Goal: Task Accomplishment & Management: Manage account settings

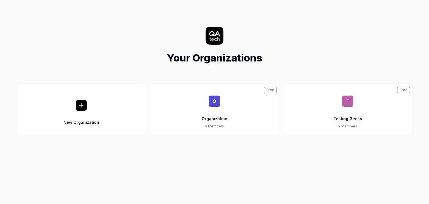
click at [225, 110] on div "Organization" at bounding box center [215, 115] width 26 height 17
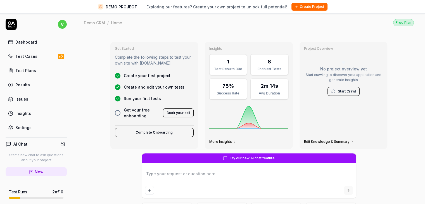
click at [24, 57] on div "Test Cases" at bounding box center [26, 56] width 22 height 6
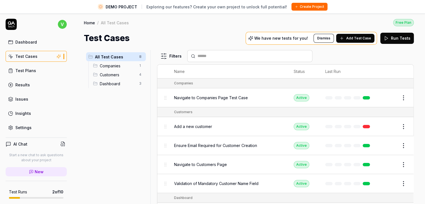
click at [384, 101] on button "Edit" at bounding box center [390, 97] width 13 height 9
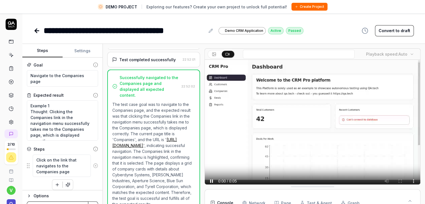
scroll to position [46, 0]
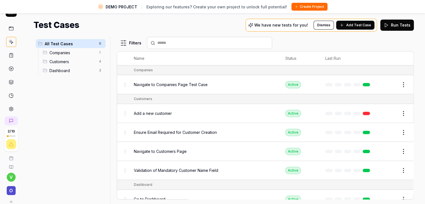
click at [389, 82] on button "Edit" at bounding box center [390, 84] width 13 height 9
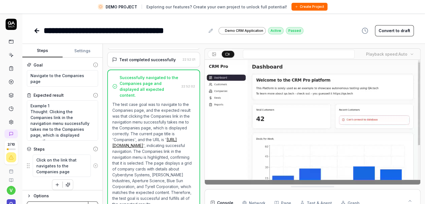
scroll to position [23, 0]
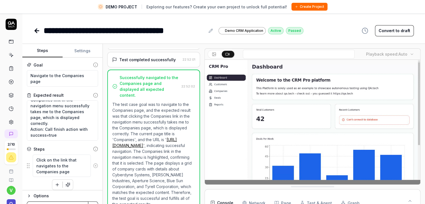
click at [35, 28] on icon at bounding box center [37, 30] width 7 height 7
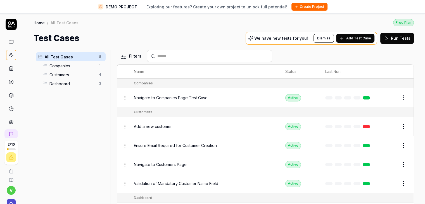
click at [388, 125] on button "Edit" at bounding box center [390, 126] width 13 height 9
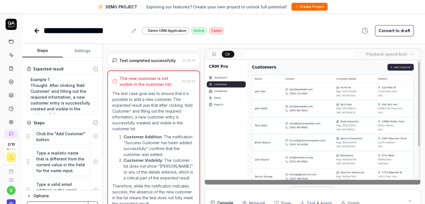
scroll to position [23, 0]
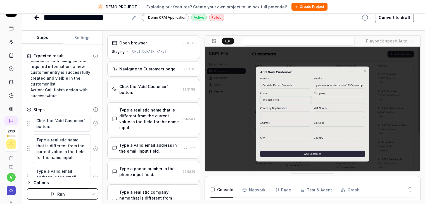
type textarea "*"
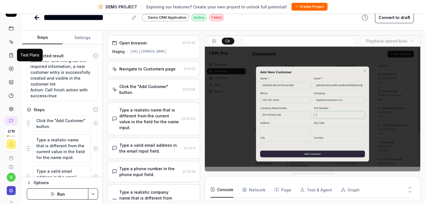
click at [9, 55] on icon at bounding box center [11, 55] width 5 height 5
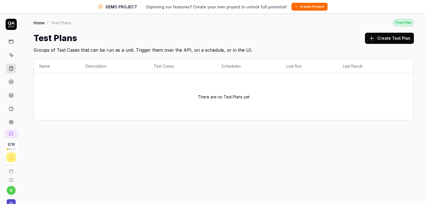
click at [9, 55] on icon at bounding box center [11, 55] width 5 height 5
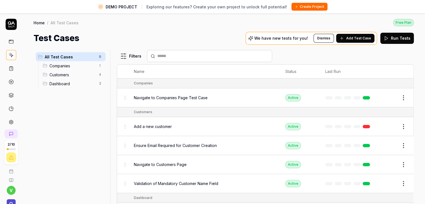
scroll to position [46, 0]
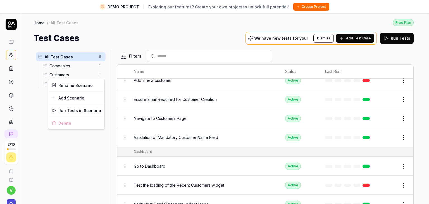
click at [102, 73] on html "DEMO PROJECT Exploring our features? Create your own project to unlock full pot…" at bounding box center [214, 108] width 429 height 217
click at [82, 98] on div "Add Scenario" at bounding box center [76, 98] width 56 height 12
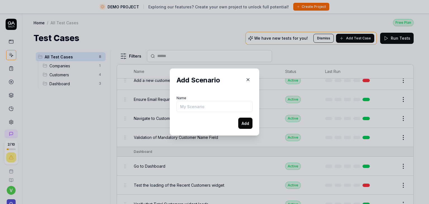
click at [246, 81] on icon "button" at bounding box center [248, 79] width 5 height 5
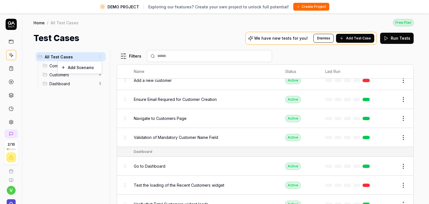
click at [100, 58] on html "DEMO PROJECT Exploring our features? Create your own project to unlock full pot…" at bounding box center [214, 108] width 429 height 217
click at [87, 68] on div "Add Scenario" at bounding box center [80, 67] width 44 height 12
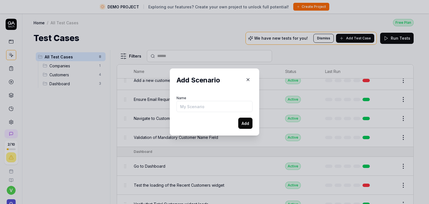
click at [247, 80] on icon "button" at bounding box center [248, 79] width 5 height 5
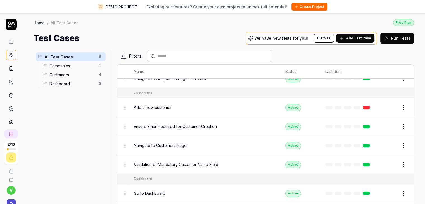
scroll to position [0, 0]
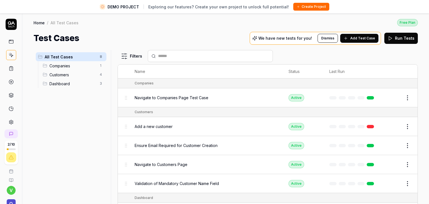
click at [102, 56] on html "DEMO PROJECT Exploring our features? Create your own project to unlock full pot…" at bounding box center [214, 108] width 429 height 217
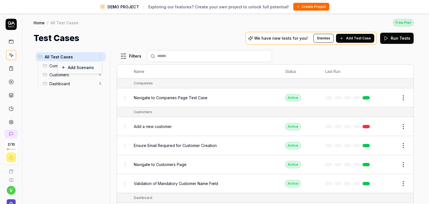
click at [74, 67] on div "Add Scenario" at bounding box center [80, 67] width 44 height 12
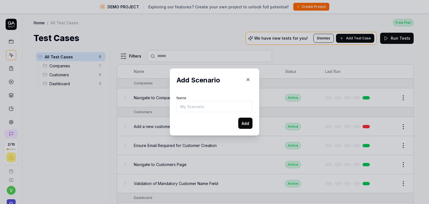
click at [248, 79] on icon "button" at bounding box center [248, 79] width 5 height 5
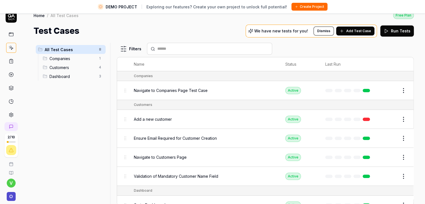
scroll to position [13, 0]
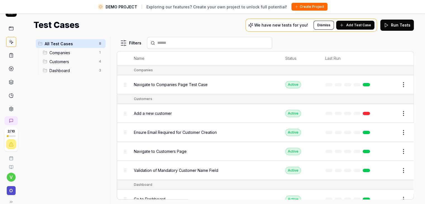
click at [399, 115] on html "DEMO PROJECT Exploring our features? Create your own project to unlock full pot…" at bounding box center [212, 95] width 425 height 217
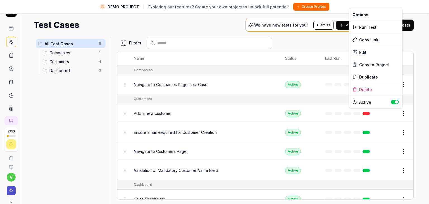
click at [76, 103] on html "DEMO PROJECT Exploring our features? Create your own project to unlock full pot…" at bounding box center [214, 95] width 429 height 217
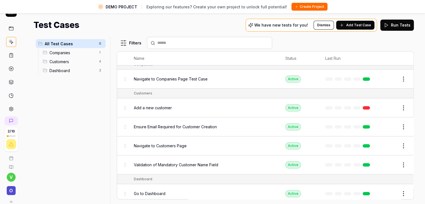
scroll to position [0, 0]
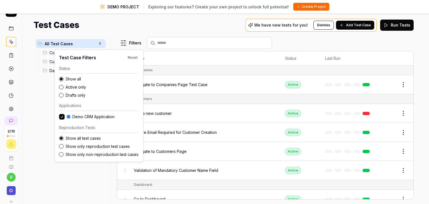
click at [121, 37] on html "DEMO PROJECT Exploring our features? Create your own project to unlock full pot…" at bounding box center [214, 95] width 429 height 217
click at [26, 154] on html "DEMO PROJECT Exploring our features? Create your own project to unlock full pot…" at bounding box center [214, 95] width 429 height 217
